Goal: Information Seeking & Learning: Learn about a topic

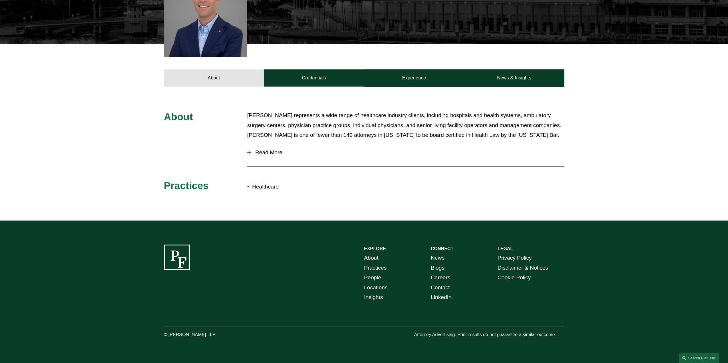
scroll to position [189, 0]
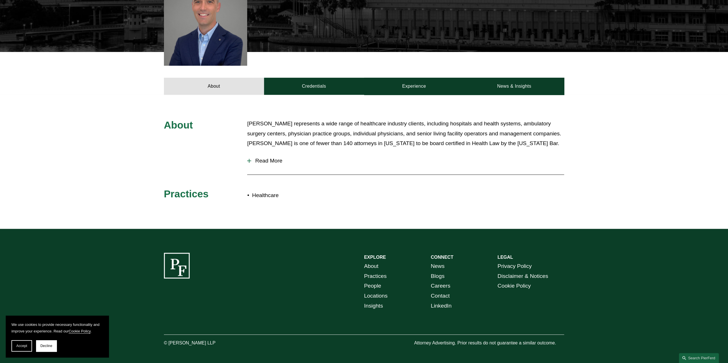
click at [263, 158] on span "Read More" at bounding box center [407, 161] width 313 height 6
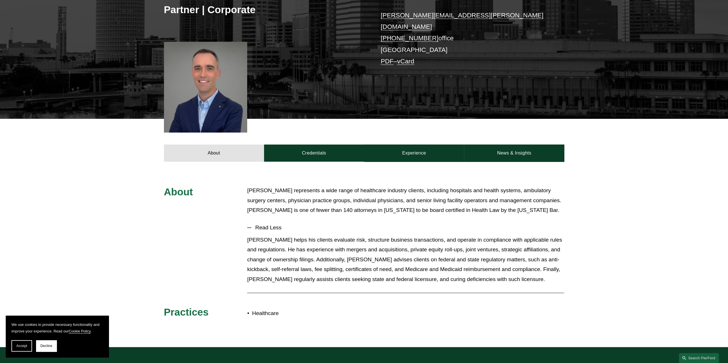
scroll to position [0, 0]
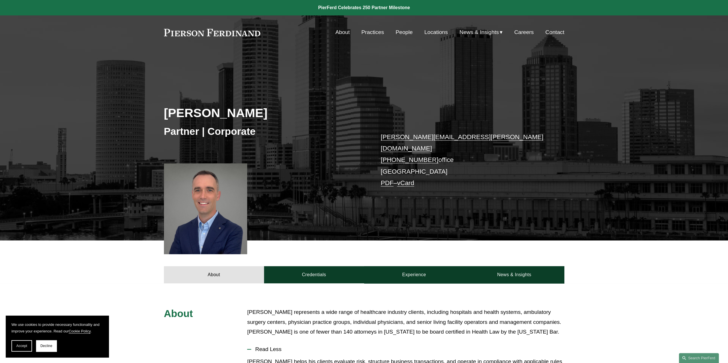
click at [372, 32] on link "Practices" at bounding box center [372, 32] width 23 height 11
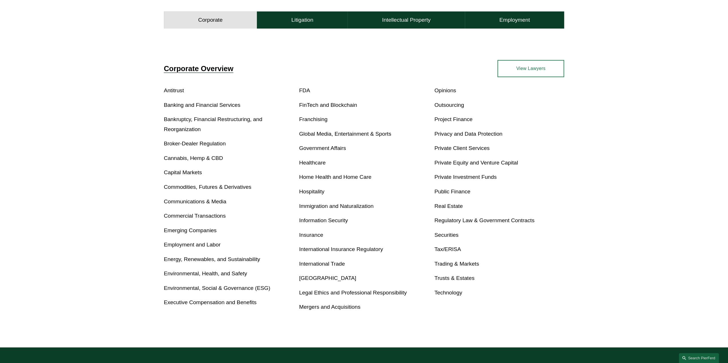
scroll to position [208, 0]
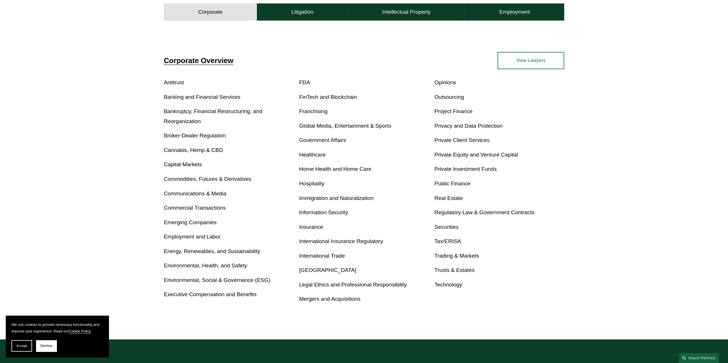
click at [308, 300] on link "Mergers and Acquisitions" at bounding box center [329, 299] width 61 height 6
